Goal: Check status: Check status

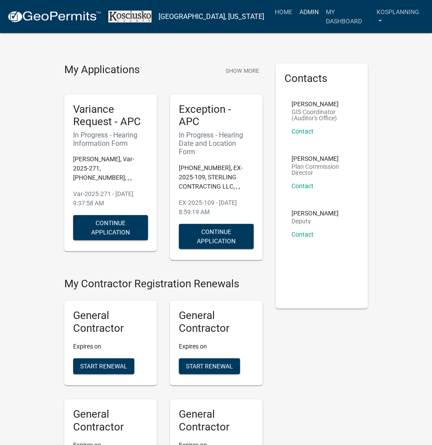
click at [298, 10] on link "Admin" at bounding box center [309, 12] width 26 height 17
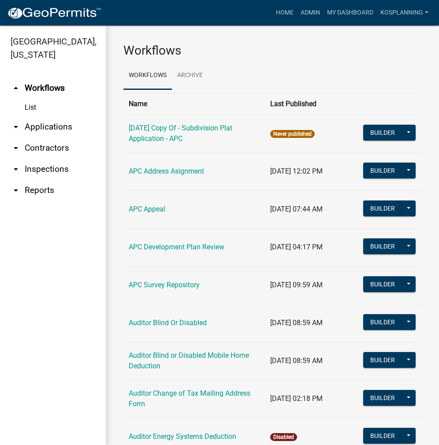
click at [61, 129] on link "arrow_drop_down Applications" at bounding box center [53, 126] width 106 height 21
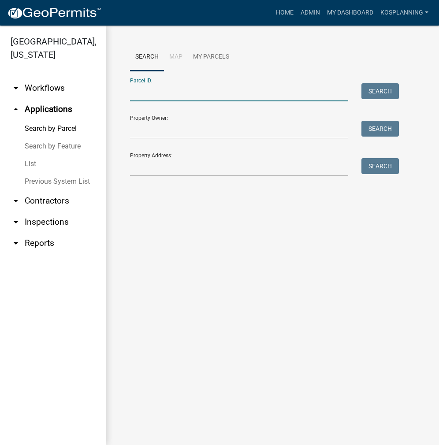
click at [157, 90] on input "Parcel ID:" at bounding box center [239, 92] width 218 height 18
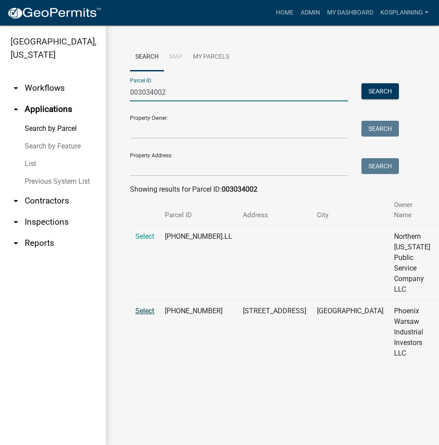
type input "003034002"
click at [151, 312] on span "Select" at bounding box center [144, 311] width 19 height 8
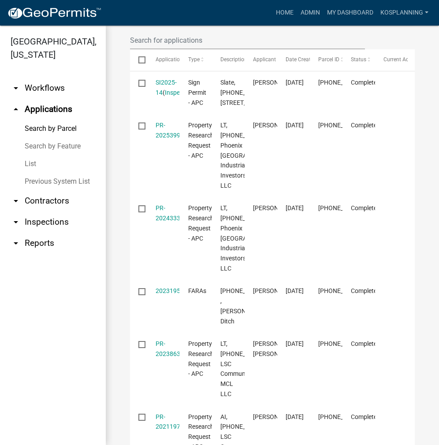
scroll to position [352, 0]
